Goal: Information Seeking & Learning: Learn about a topic

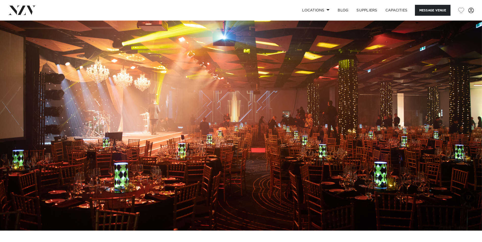
scroll to position [15, 0]
click at [321, 10] on link "Locations" at bounding box center [316, 10] width 36 height 11
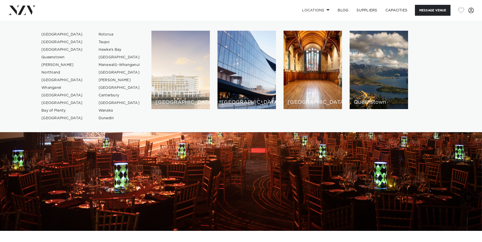
click at [164, 90] on div "[GEOGRAPHIC_DATA]" at bounding box center [180, 70] width 58 height 79
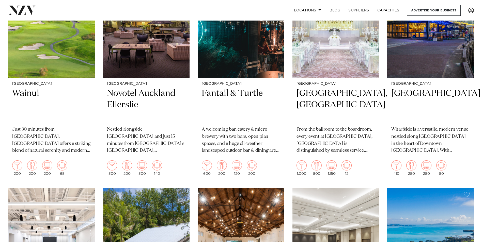
scroll to position [1408, 0]
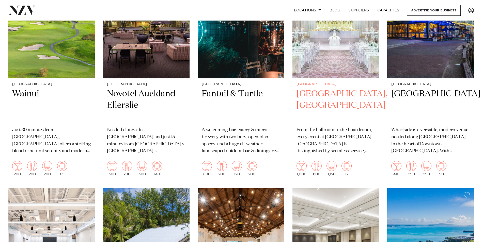
click at [327, 88] on h2 "Cordis, Auckland" at bounding box center [335, 105] width 79 height 34
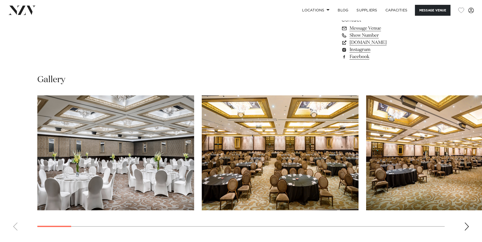
scroll to position [328, 0]
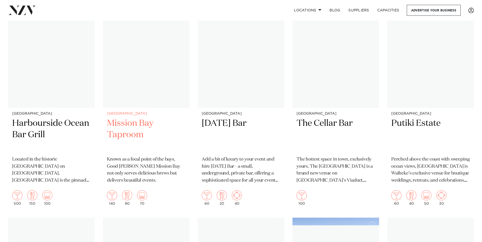
scroll to position [2963, 0]
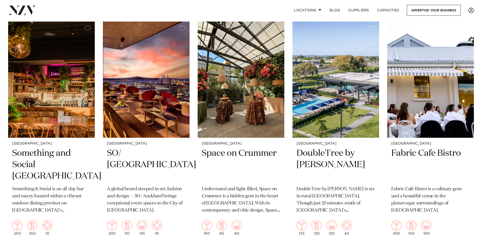
click at [127, 148] on h2 "SO/ Auckland" at bounding box center [146, 165] width 79 height 34
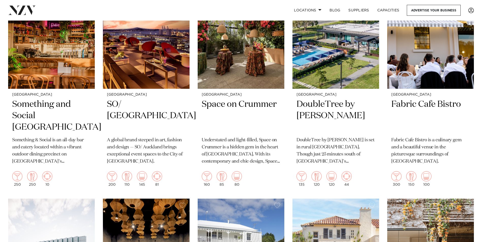
scroll to position [3213, 0]
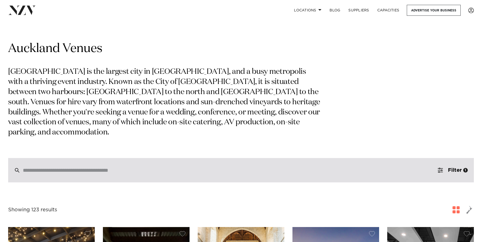
click at [113, 165] on div at bounding box center [241, 170] width 466 height 24
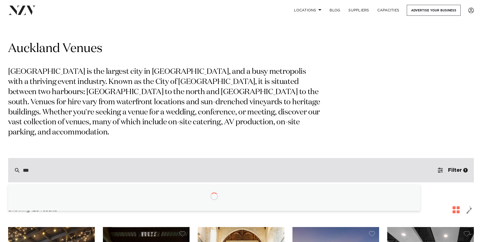
type input "****"
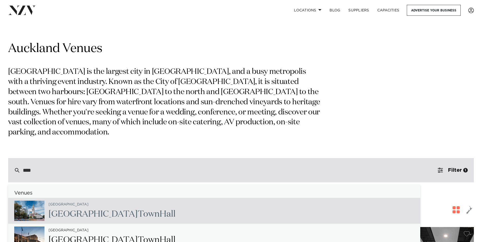
click at [106, 201] on div "Auckland Auckland Town Hall" at bounding box center [109, 211] width 131 height 21
type input "**********"
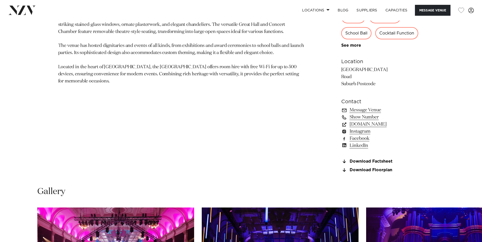
scroll to position [334, 0]
